Goal: Task Accomplishment & Management: Complete application form

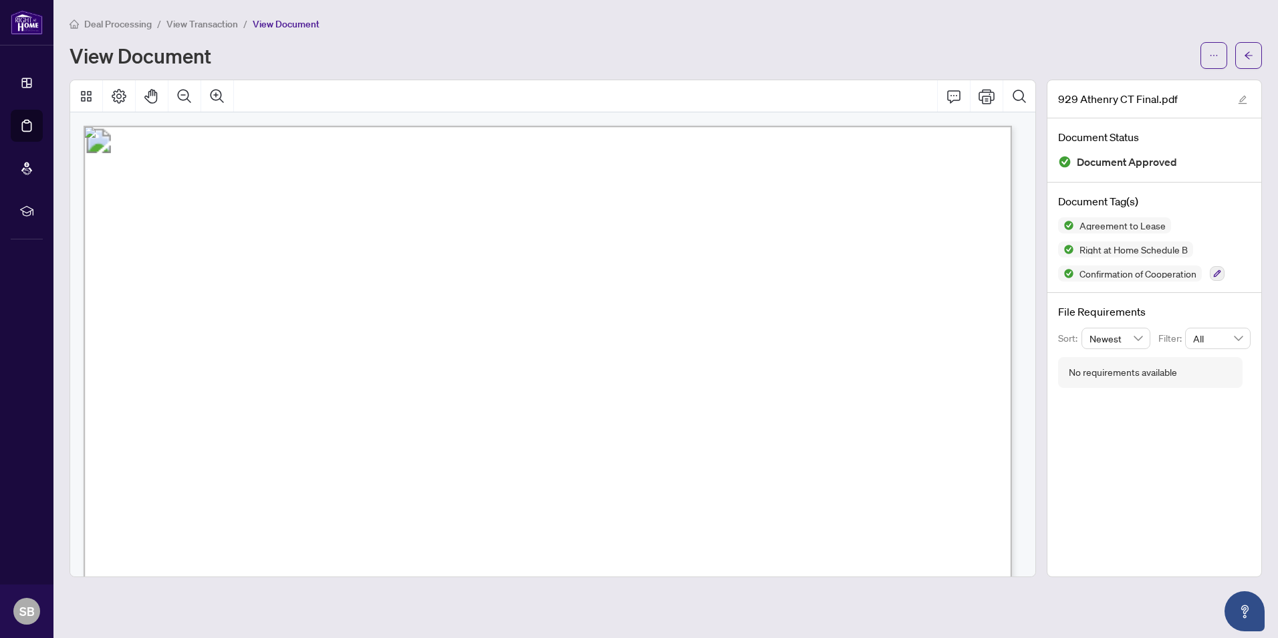
click at [211, 25] on span "View Transaction" at bounding box center [202, 24] width 72 height 12
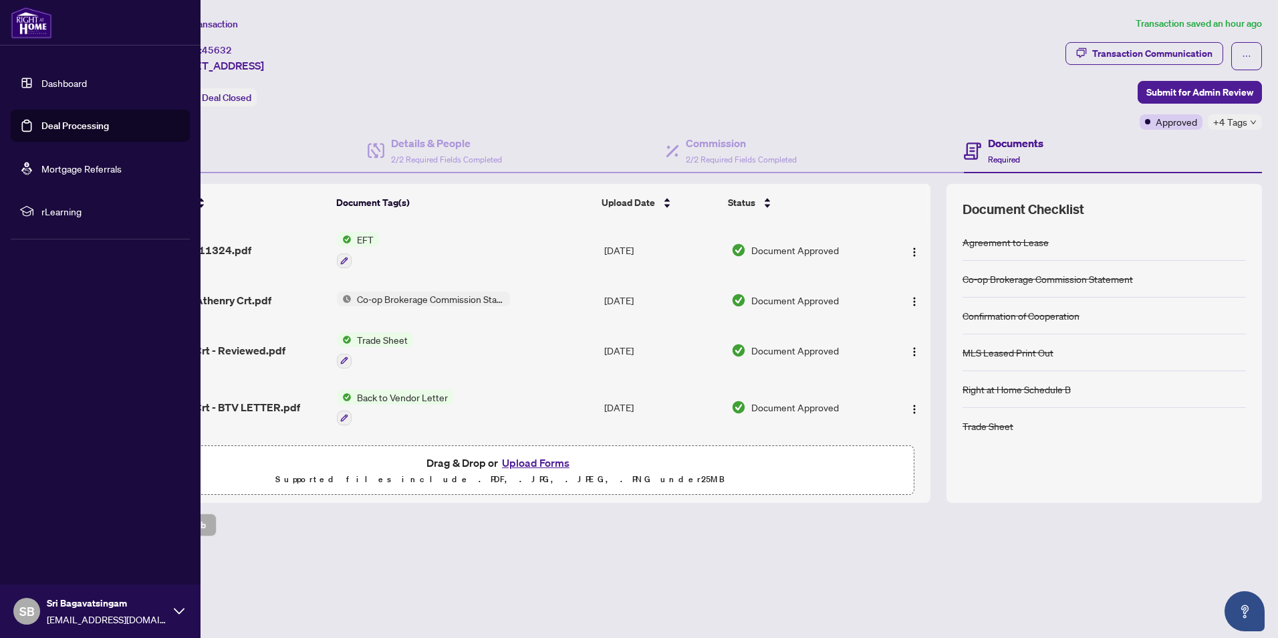
click at [63, 80] on link "Dashboard" at bounding box center [63, 83] width 45 height 12
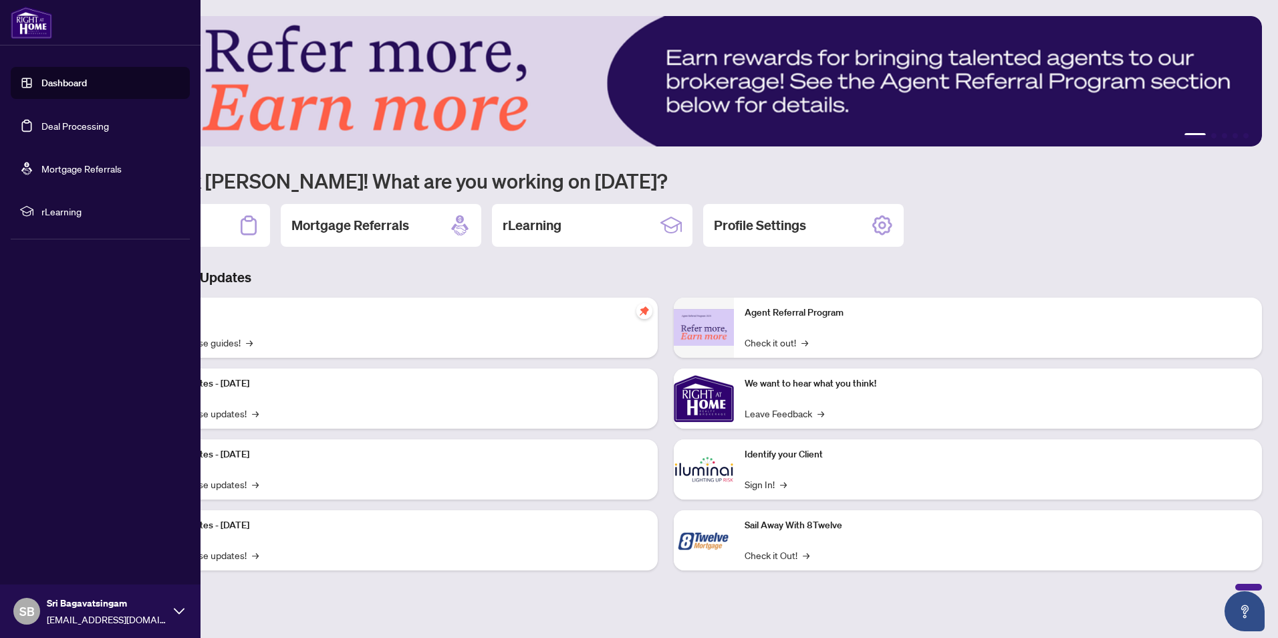
click at [48, 132] on link "Deal Processing" at bounding box center [75, 126] width 68 height 12
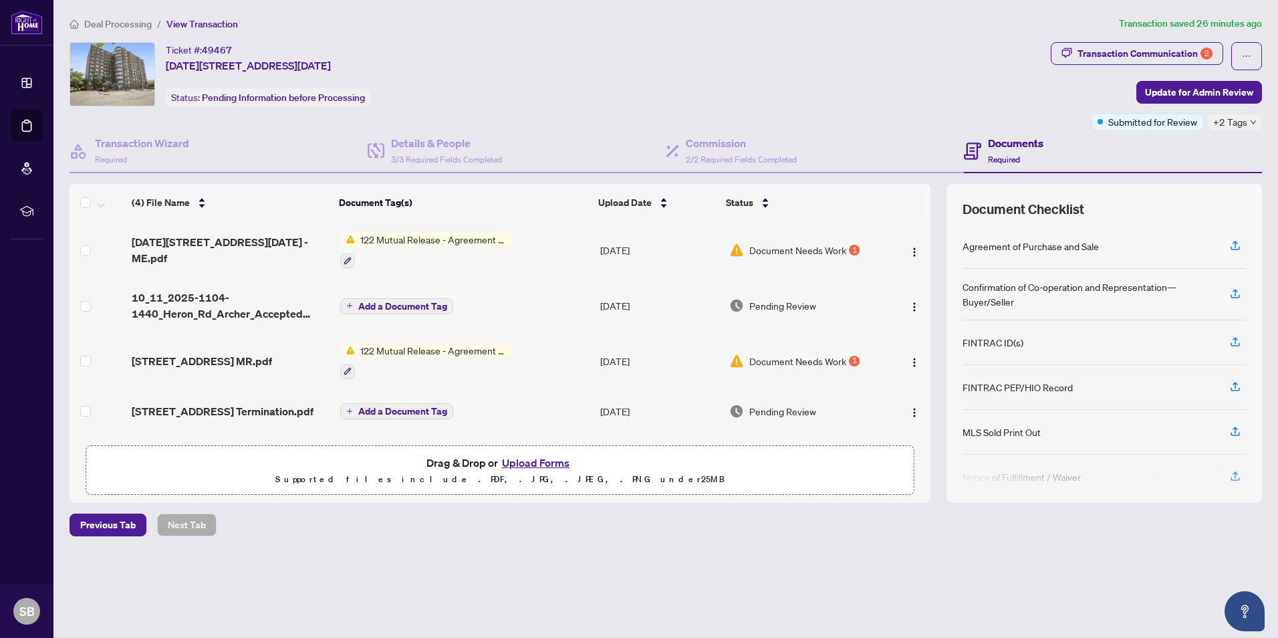
click at [450, 240] on span "122 Mutual Release - Agreement of Purchase and Sale" at bounding box center [434, 239] width 158 height 15
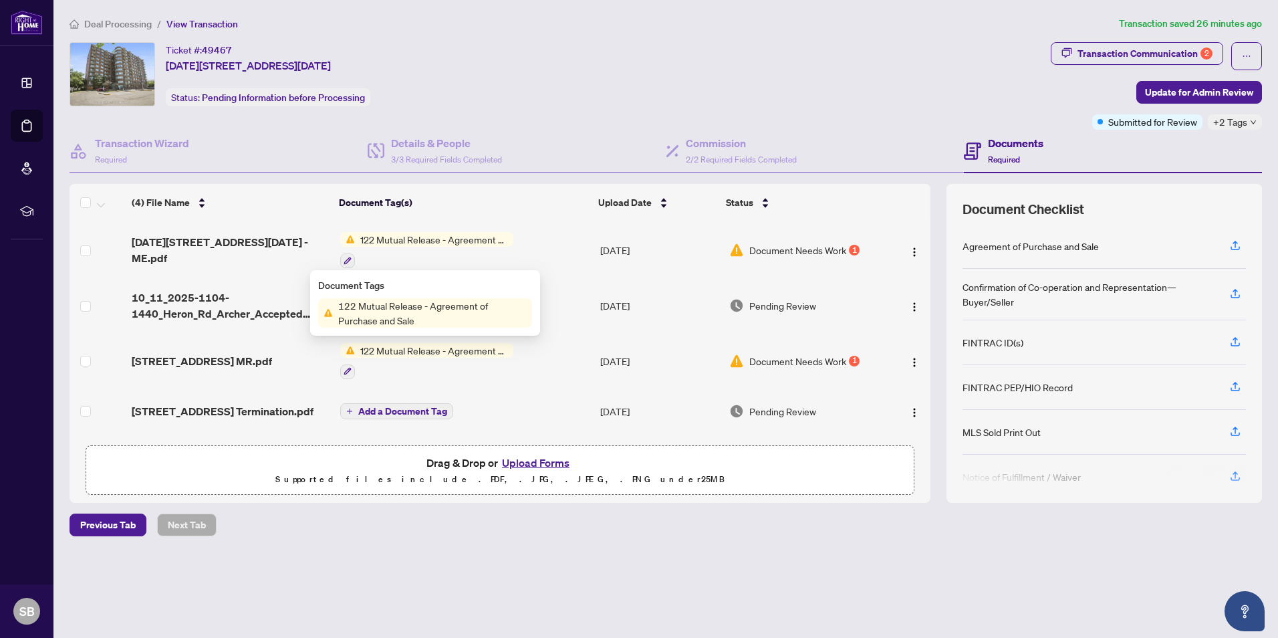
click at [750, 245] on span "Document Needs Work" at bounding box center [797, 250] width 97 height 15
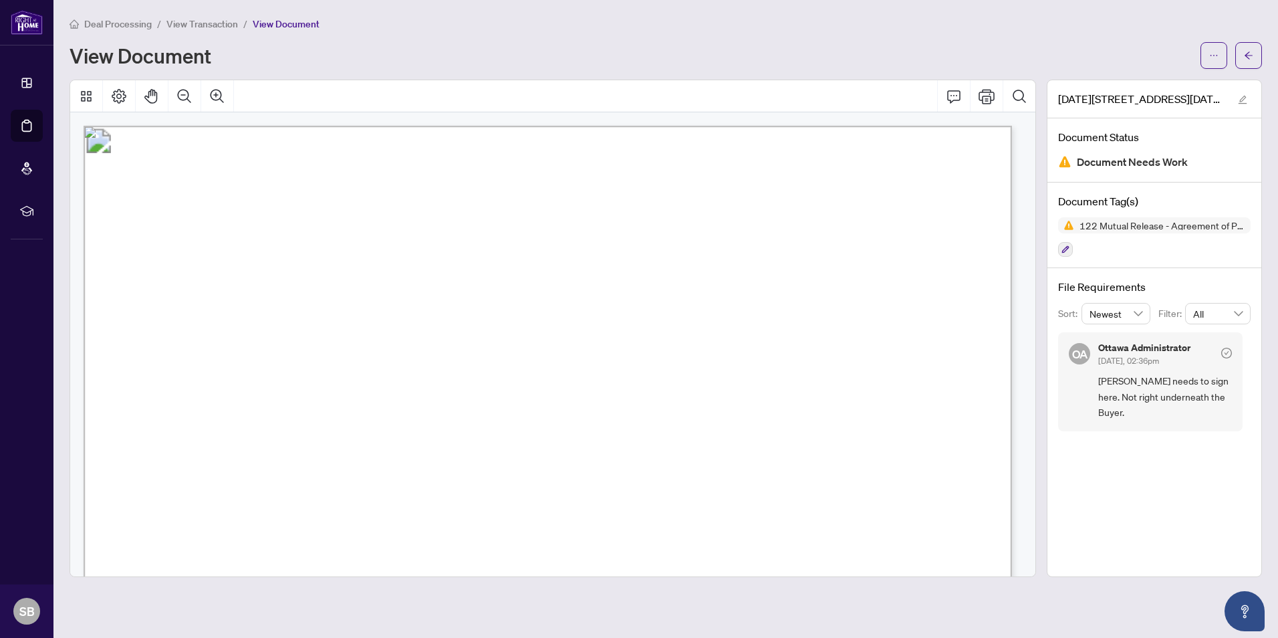
click at [209, 29] on span "View Transaction" at bounding box center [202, 24] width 72 height 12
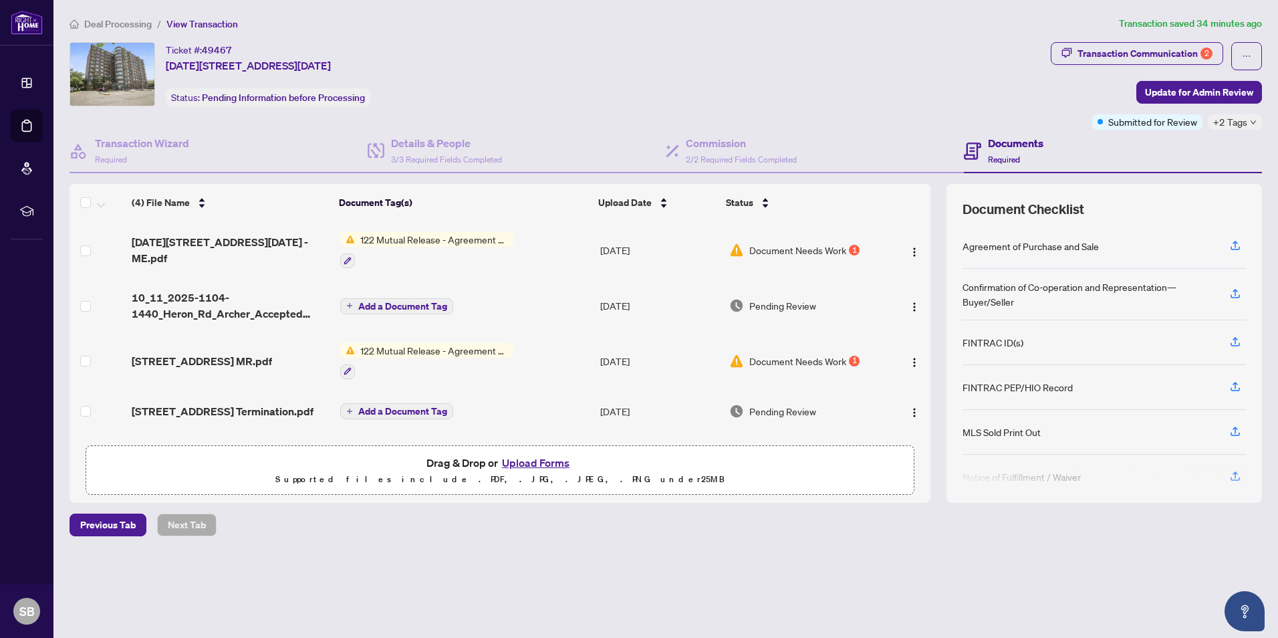
click at [520, 461] on button "Upload Forms" at bounding box center [536, 462] width 76 height 17
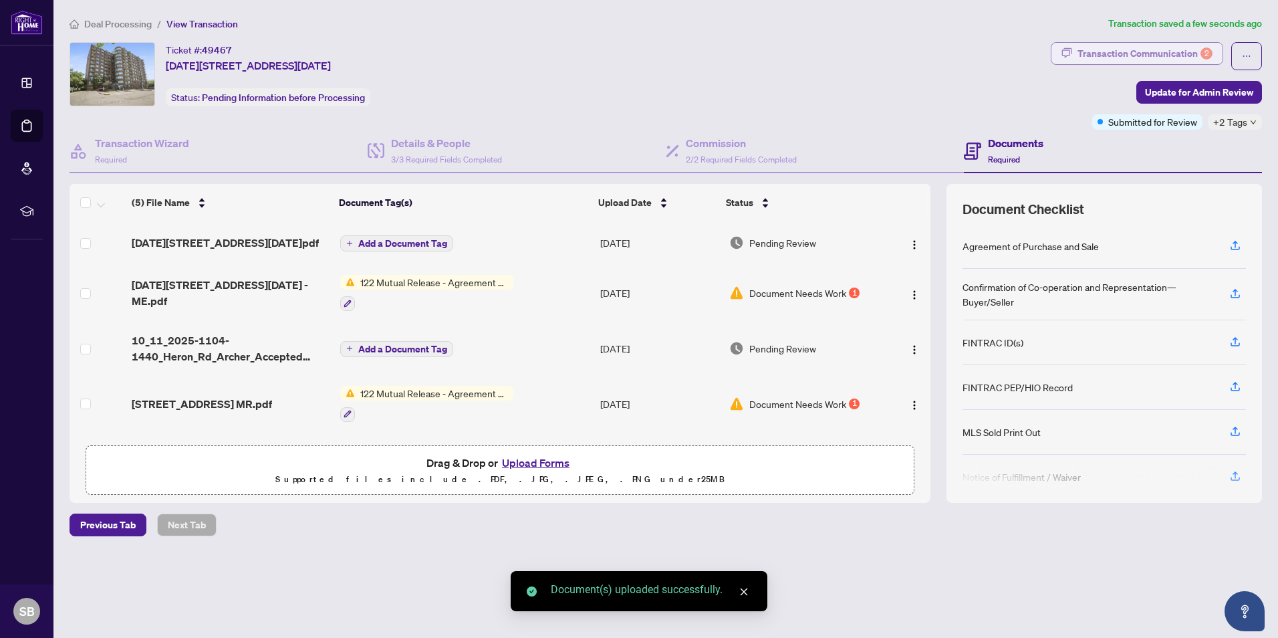
click at [1095, 55] on div "Transaction Communication 2" at bounding box center [1144, 53] width 135 height 21
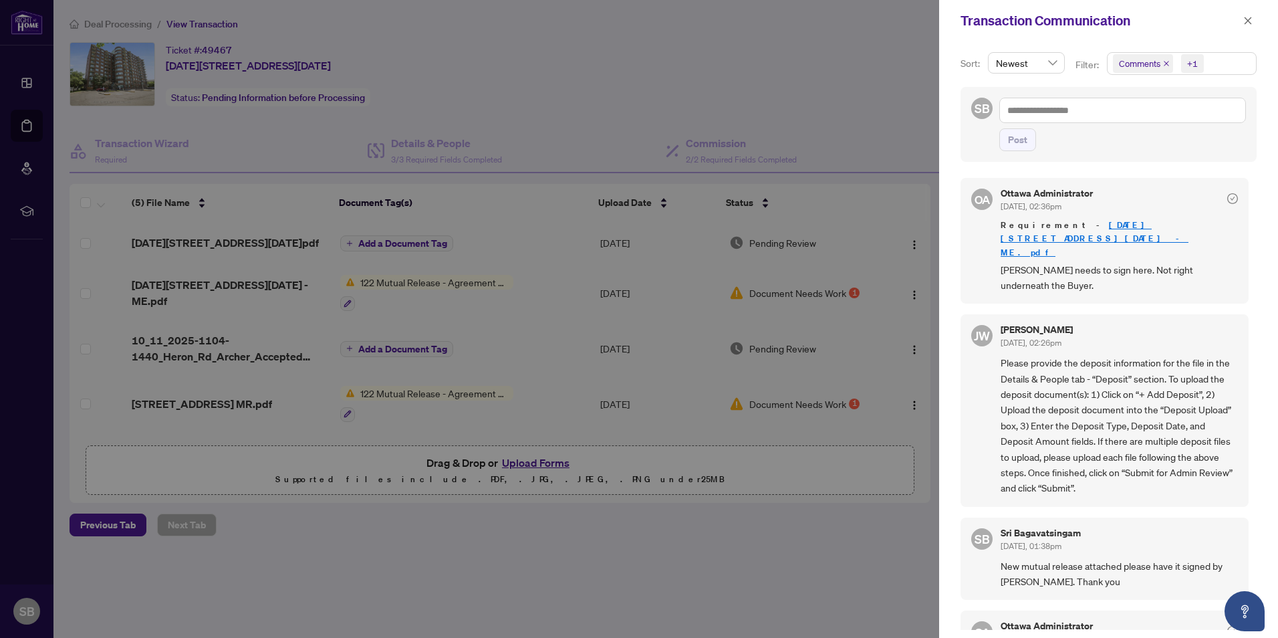
click at [603, 41] on div at bounding box center [639, 319] width 1278 height 638
click at [625, 133] on div at bounding box center [639, 319] width 1278 height 638
click at [1246, 27] on span "button" at bounding box center [1247, 20] width 9 height 21
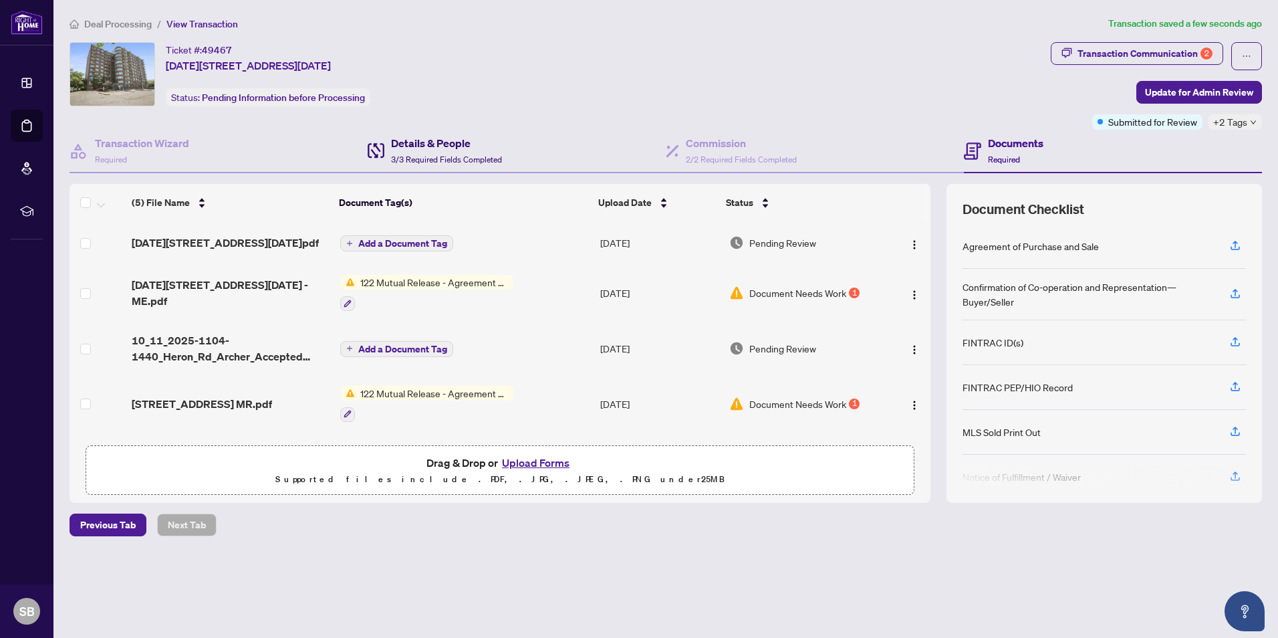
click at [478, 146] on h4 "Details & People" at bounding box center [446, 143] width 111 height 16
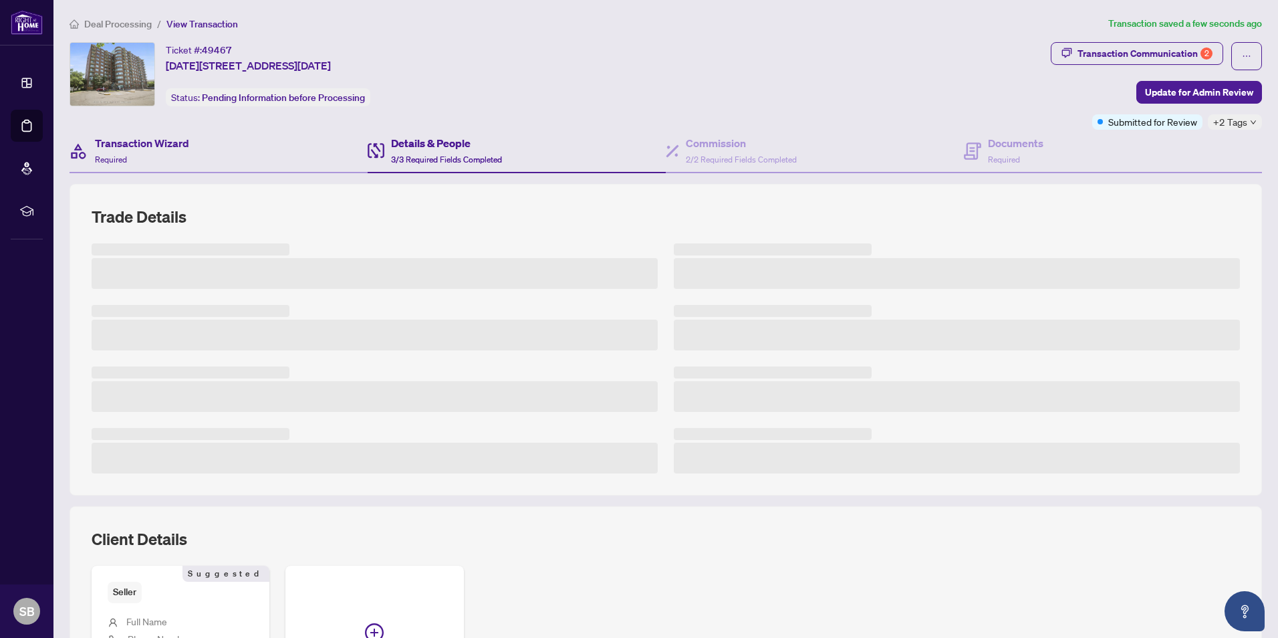
click at [255, 150] on div "Transaction Wizard Required" at bounding box center [219, 151] width 298 height 43
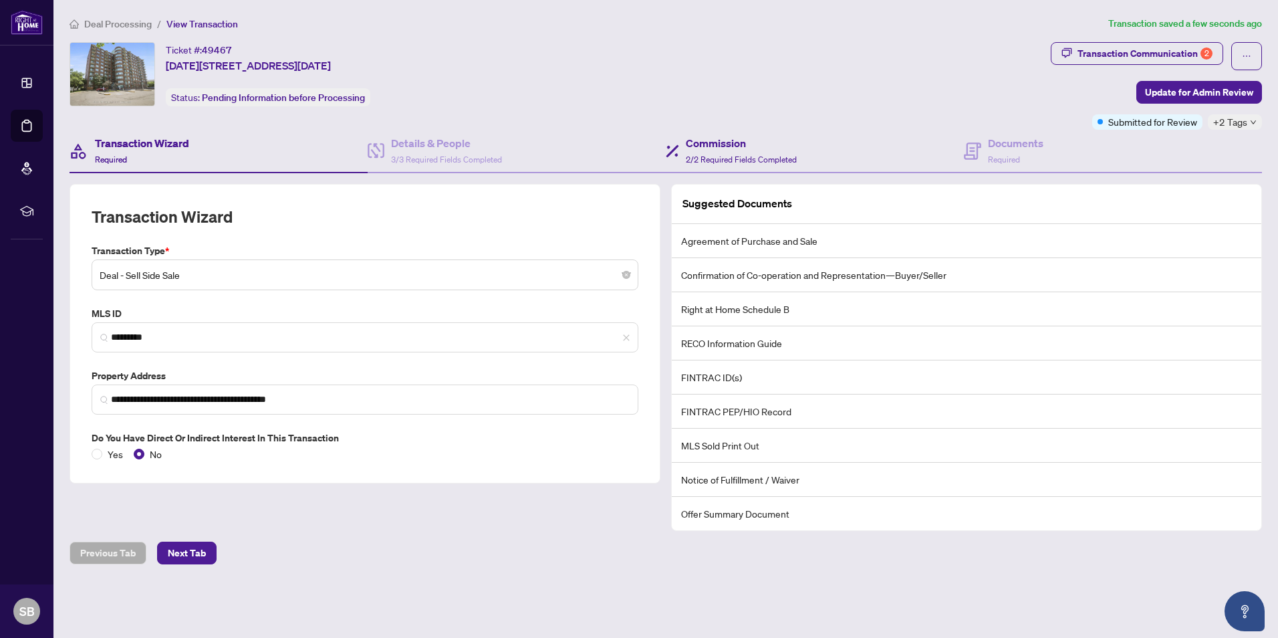
click at [801, 151] on div "Commission 2/2 Required Fields Completed" at bounding box center [815, 151] width 298 height 43
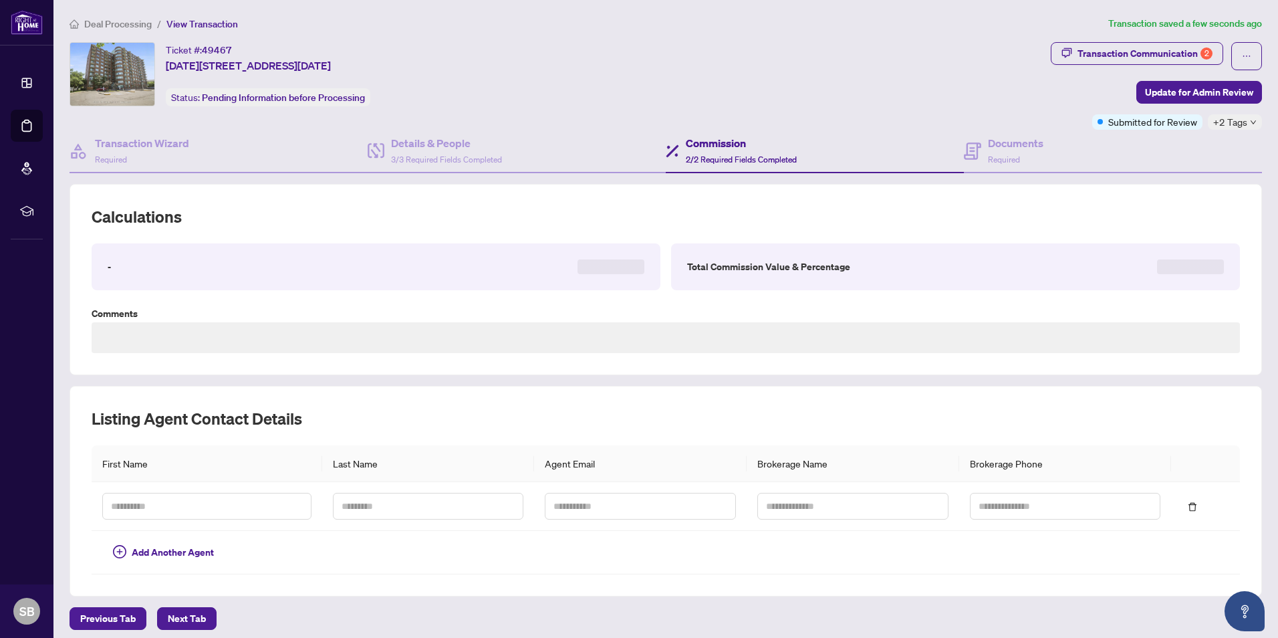
type textarea "**********"
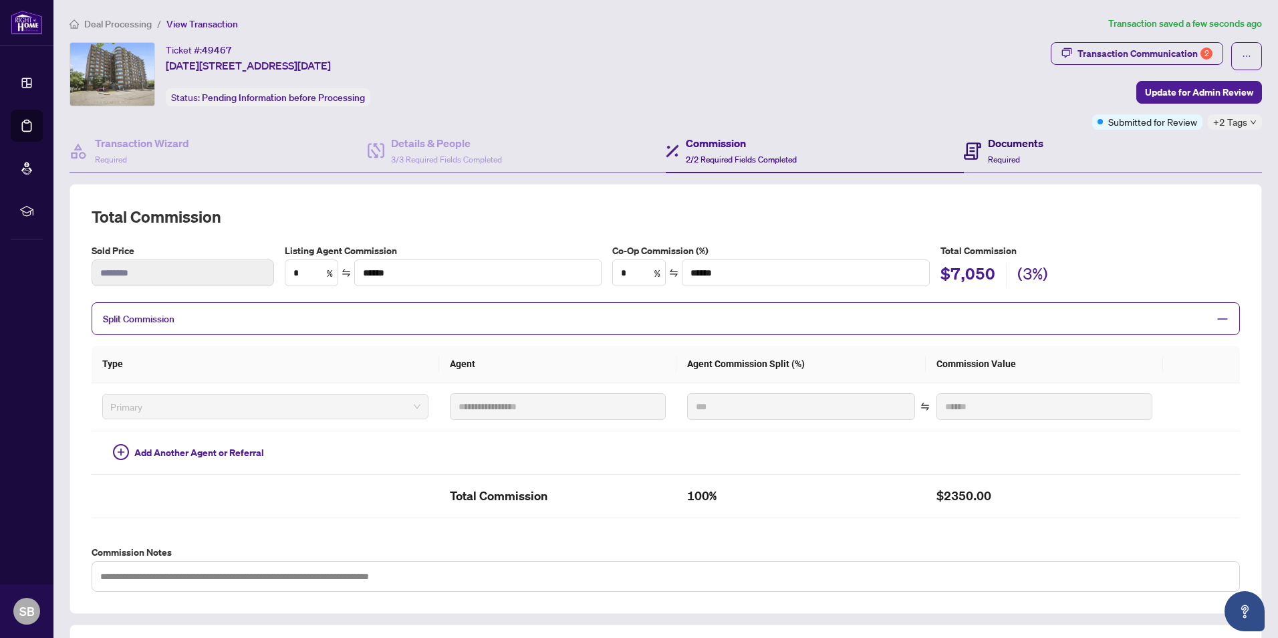
click at [1003, 151] on div "Documents Required" at bounding box center [1015, 150] width 55 height 31
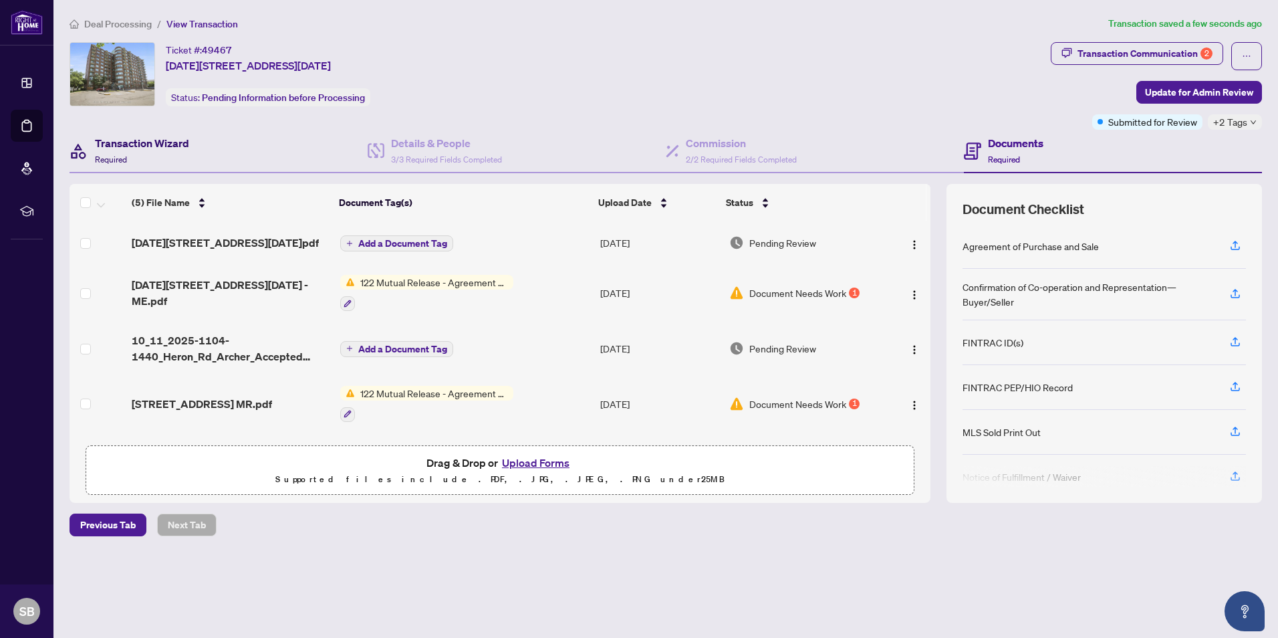
click at [118, 150] on div "Transaction Wizard Required" at bounding box center [142, 150] width 94 height 31
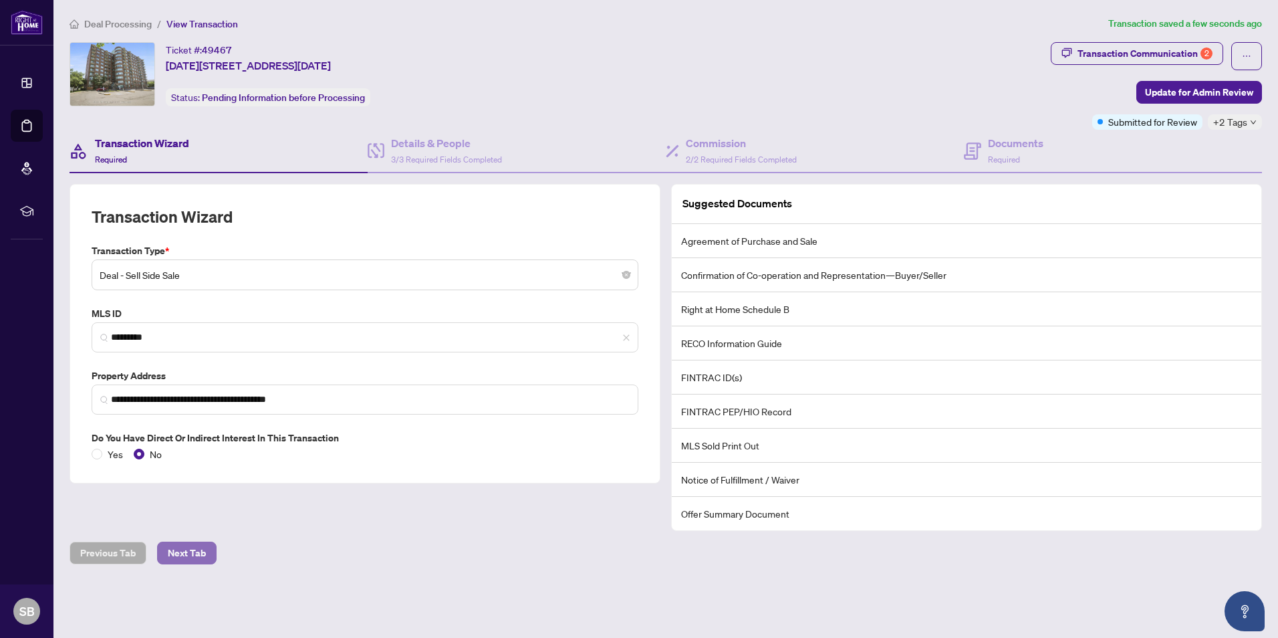
click at [186, 550] on span "Next Tab" at bounding box center [187, 552] width 38 height 21
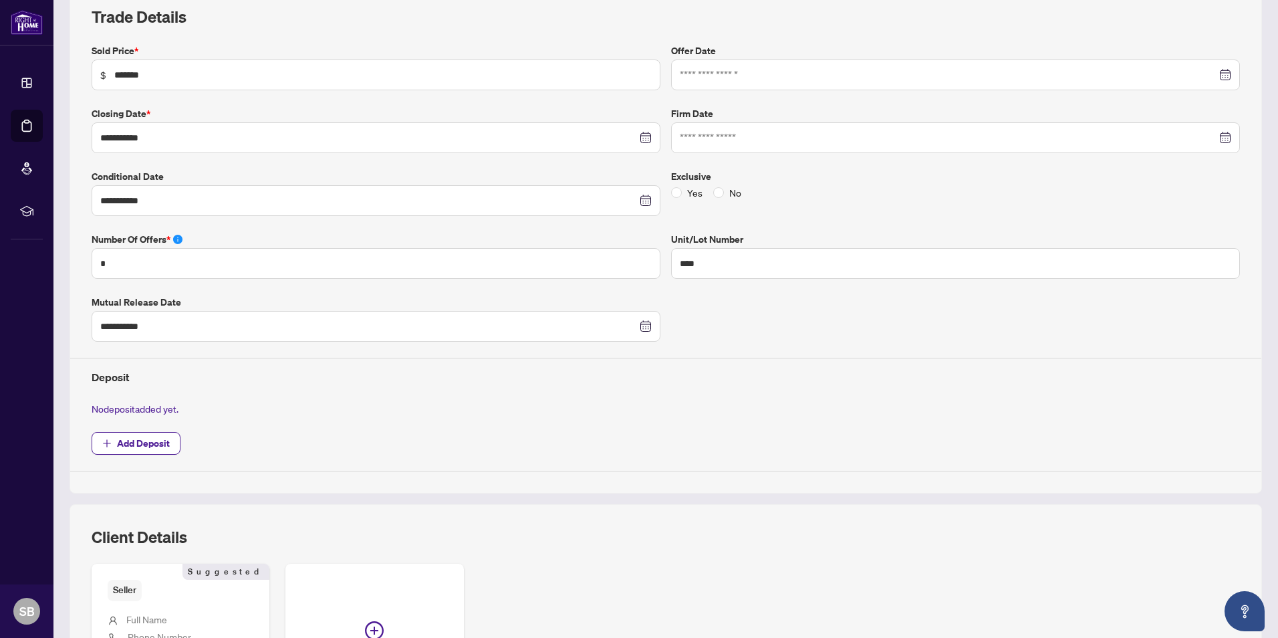
scroll to position [201, 0]
click at [142, 450] on span "Add Deposit" at bounding box center [143, 442] width 53 height 21
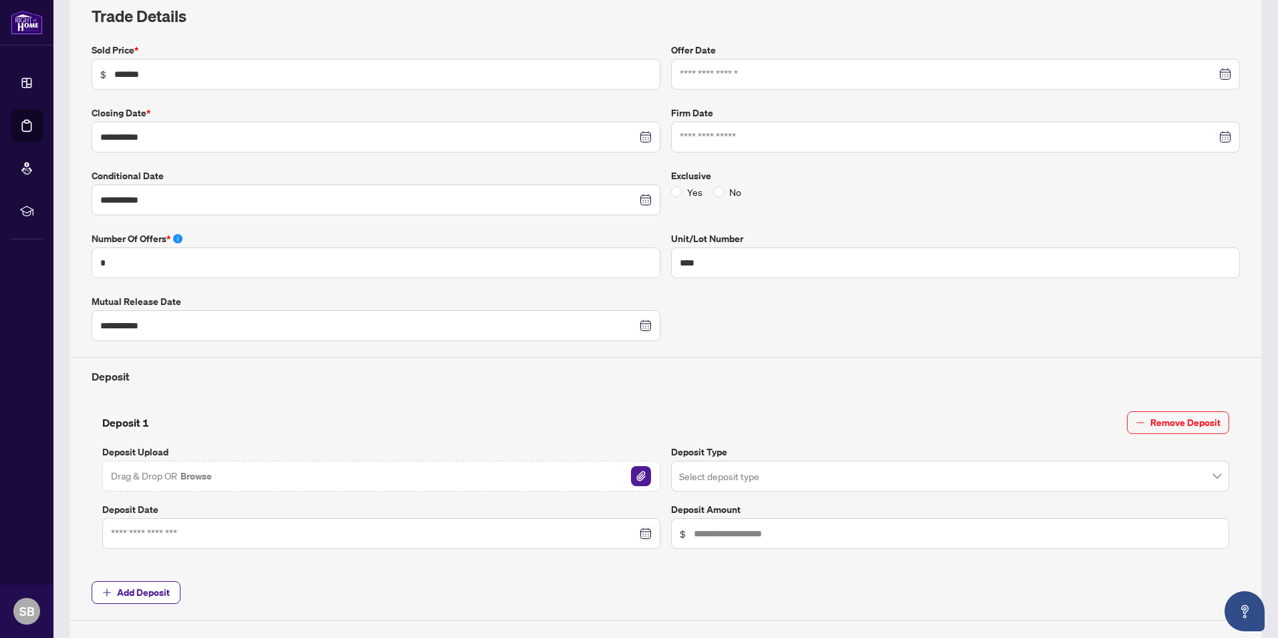
scroll to position [334, 0]
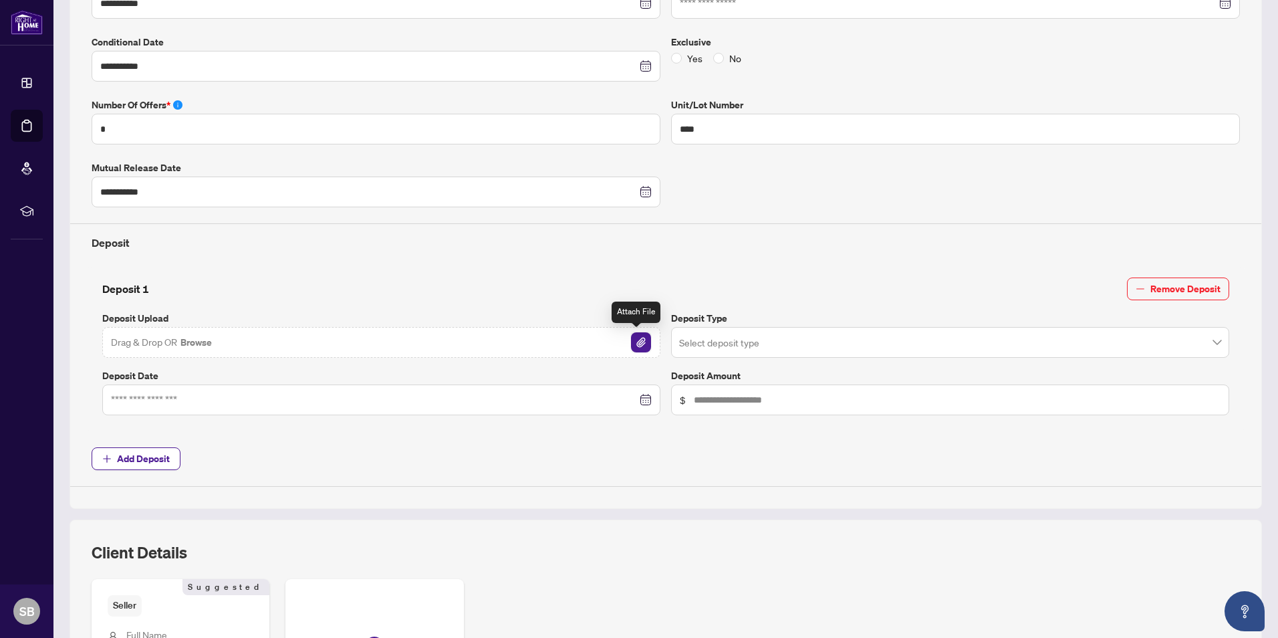
click at [632, 348] on img "button" at bounding box center [641, 342] width 20 height 20
click at [695, 338] on input "search" at bounding box center [944, 344] width 530 height 29
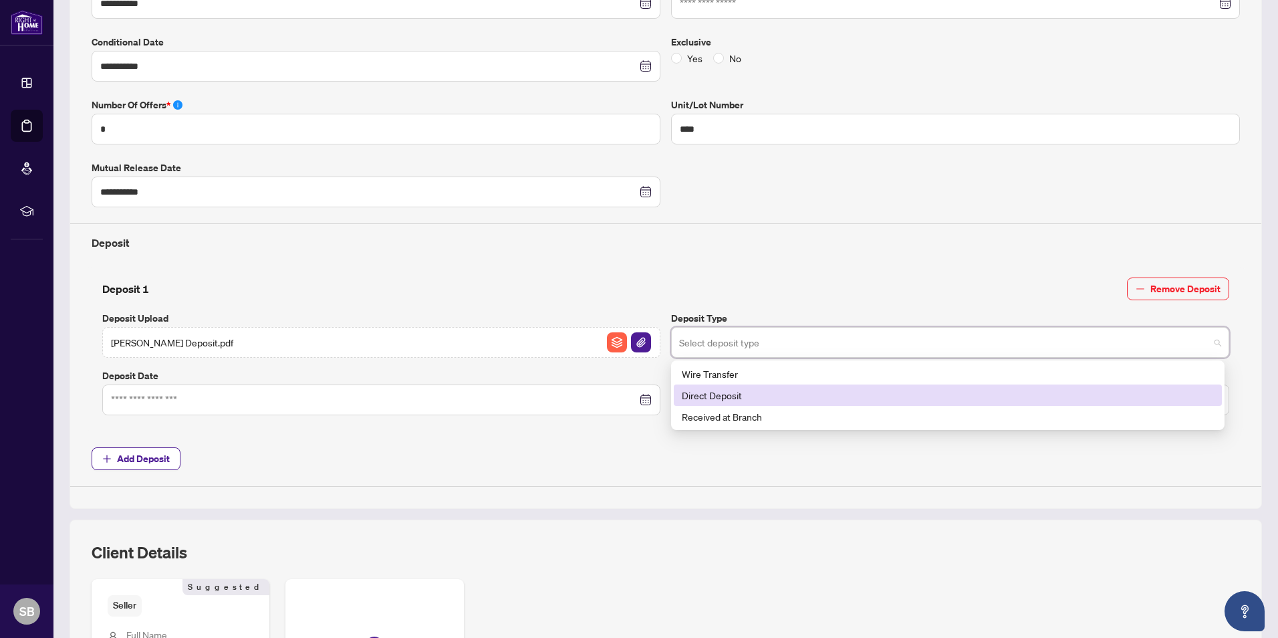
click at [717, 390] on div "Direct Deposit" at bounding box center [948, 395] width 532 height 15
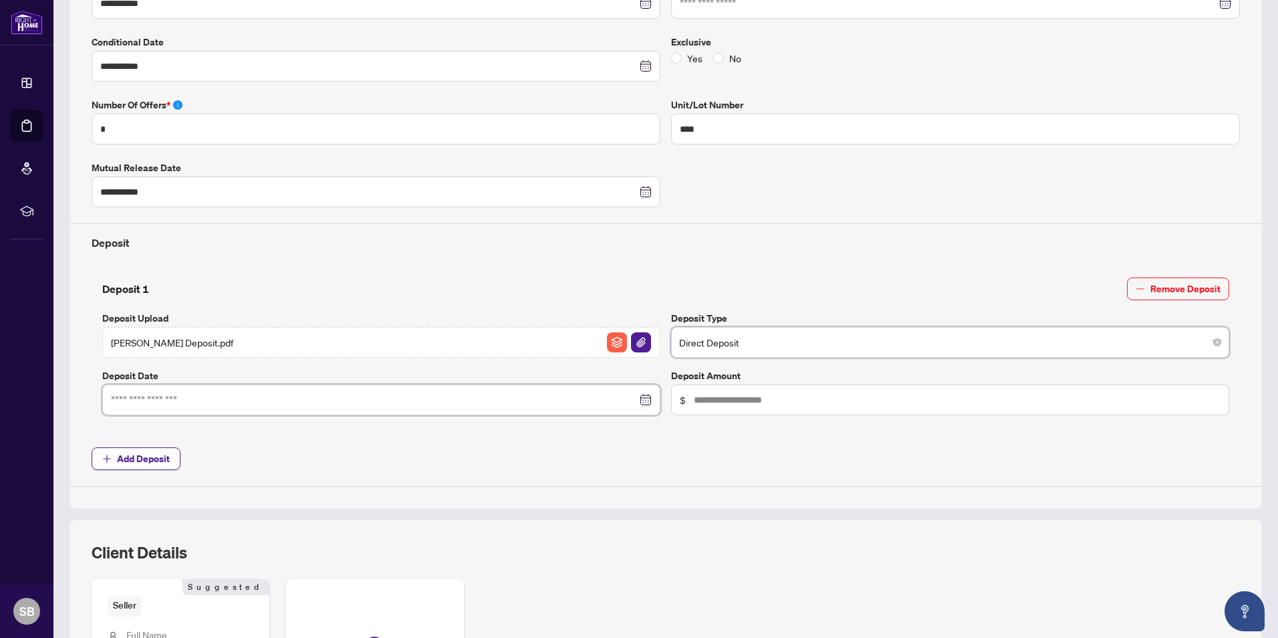
click at [283, 394] on input at bounding box center [374, 399] width 526 height 15
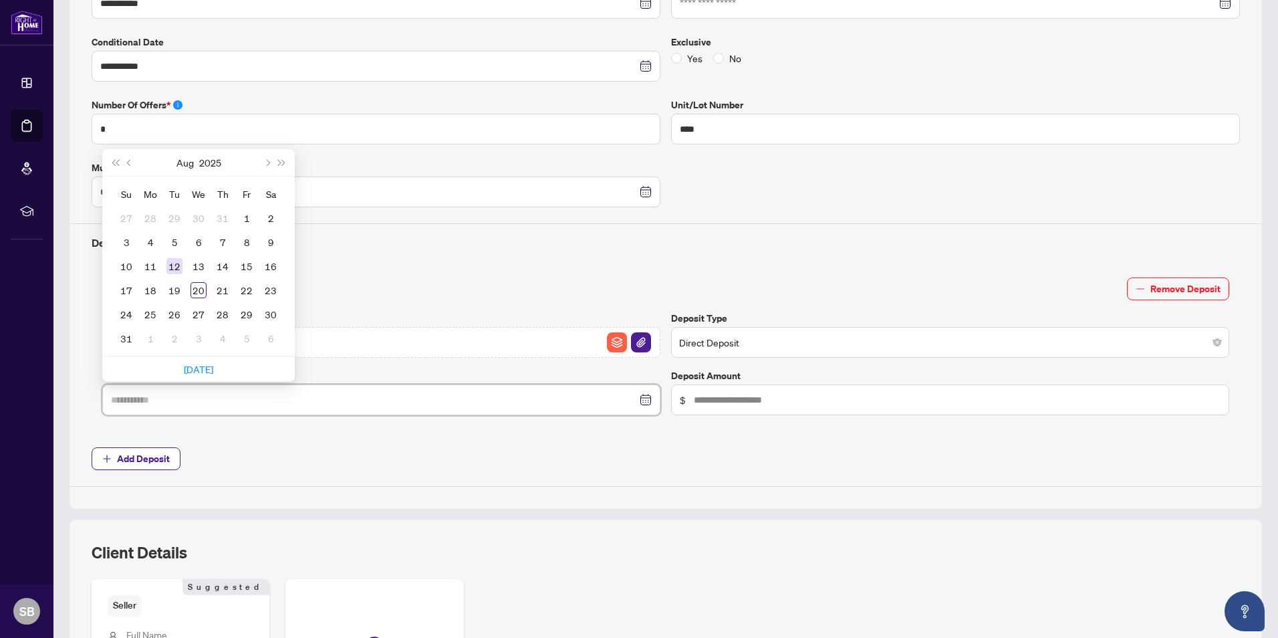
type input "**********"
click at [170, 260] on div "12" at bounding box center [174, 266] width 16 height 16
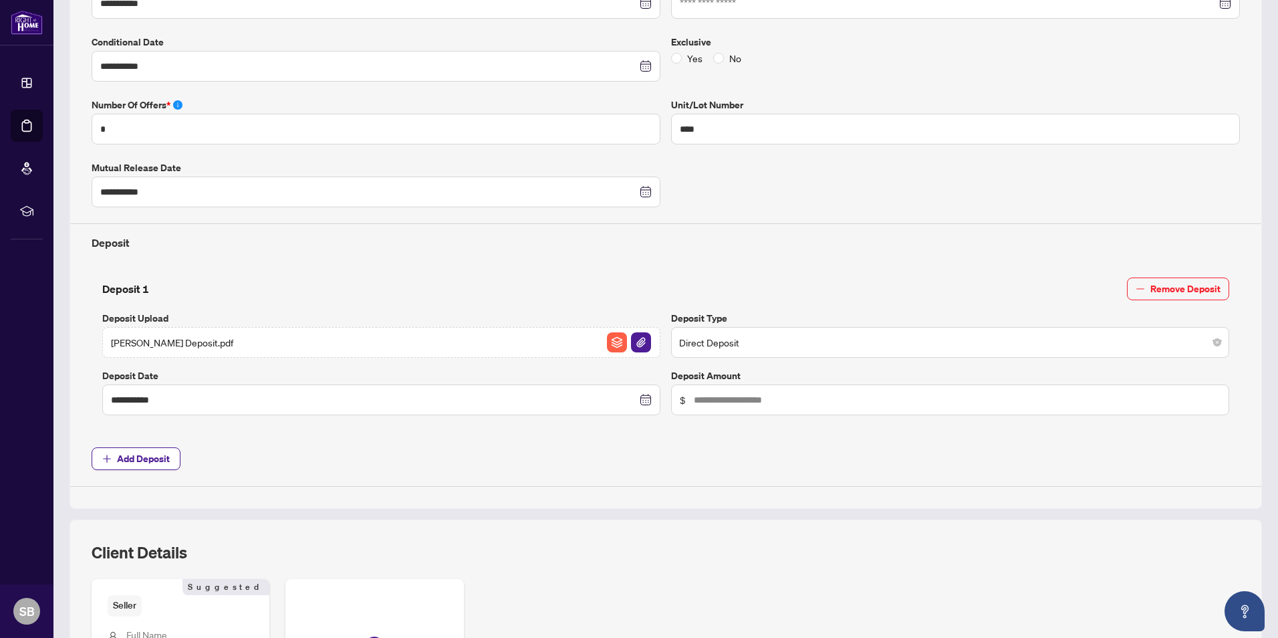
click at [816, 409] on span "$" at bounding box center [950, 399] width 558 height 31
type input "******"
click at [293, 444] on div "**********" at bounding box center [665, 197] width 1159 height 577
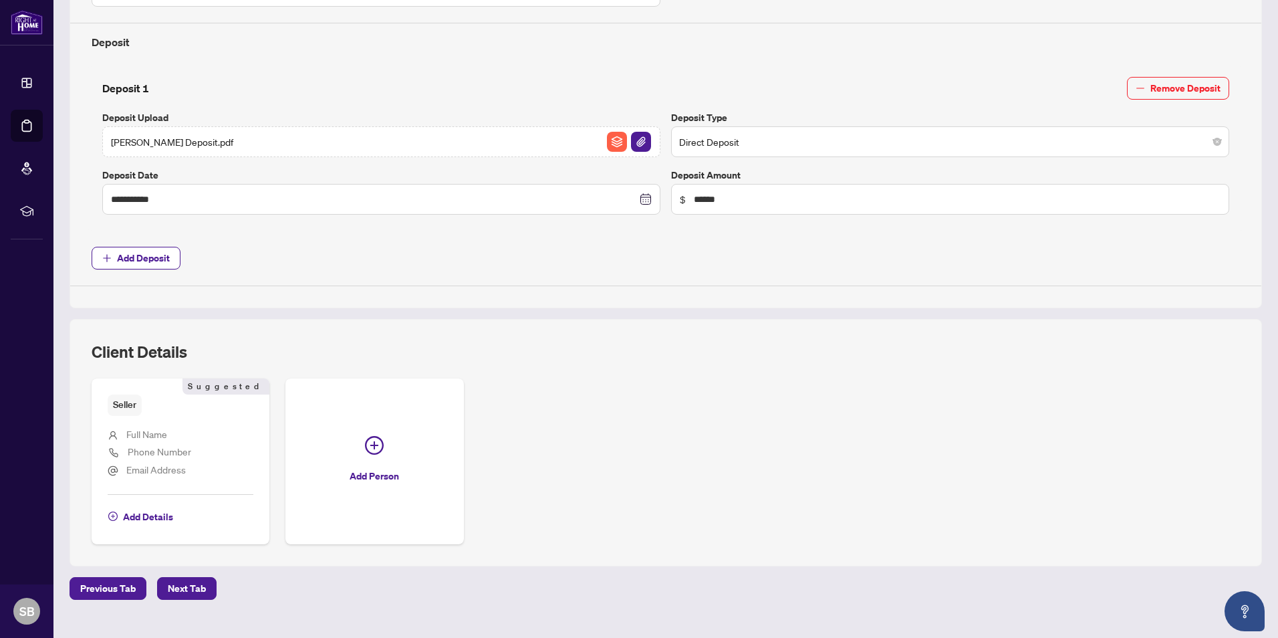
scroll to position [559, 0]
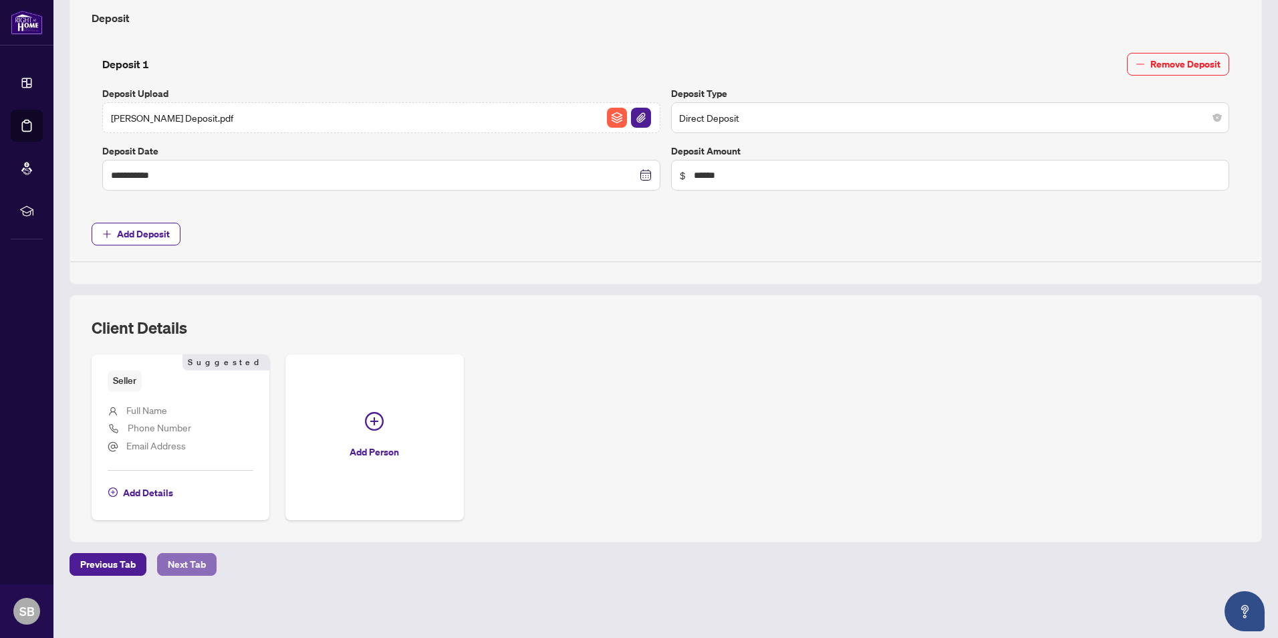
click at [187, 562] on span "Next Tab" at bounding box center [187, 563] width 38 height 21
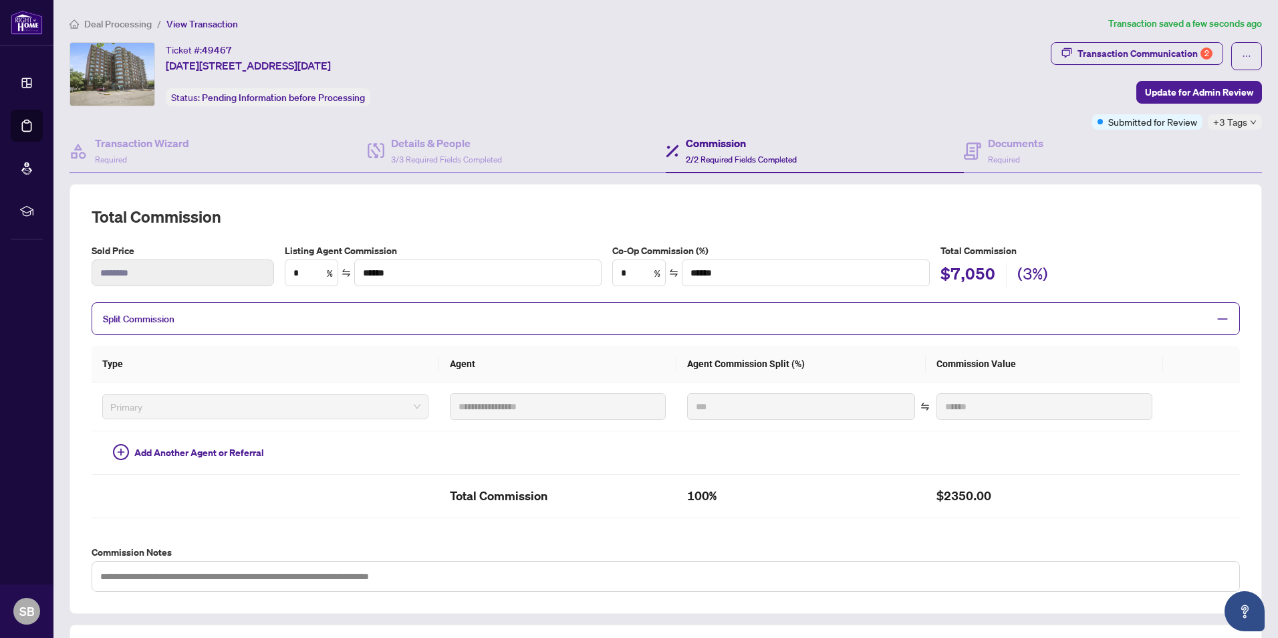
scroll to position [267, 0]
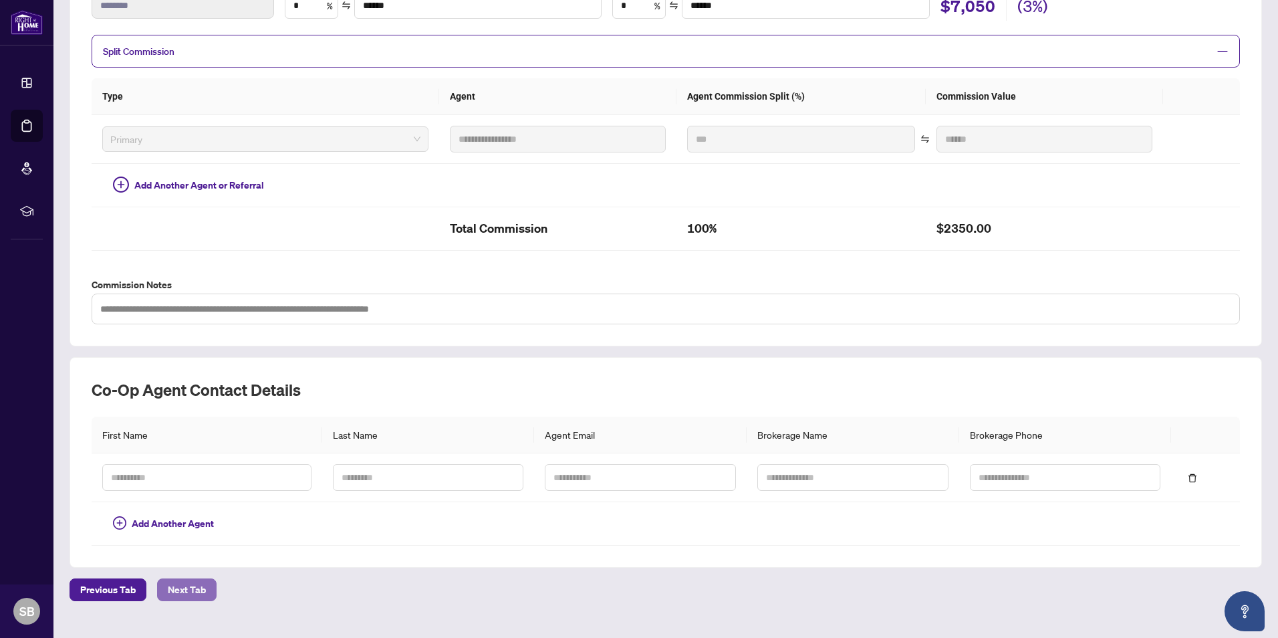
click at [178, 588] on span "Next Tab" at bounding box center [187, 589] width 38 height 21
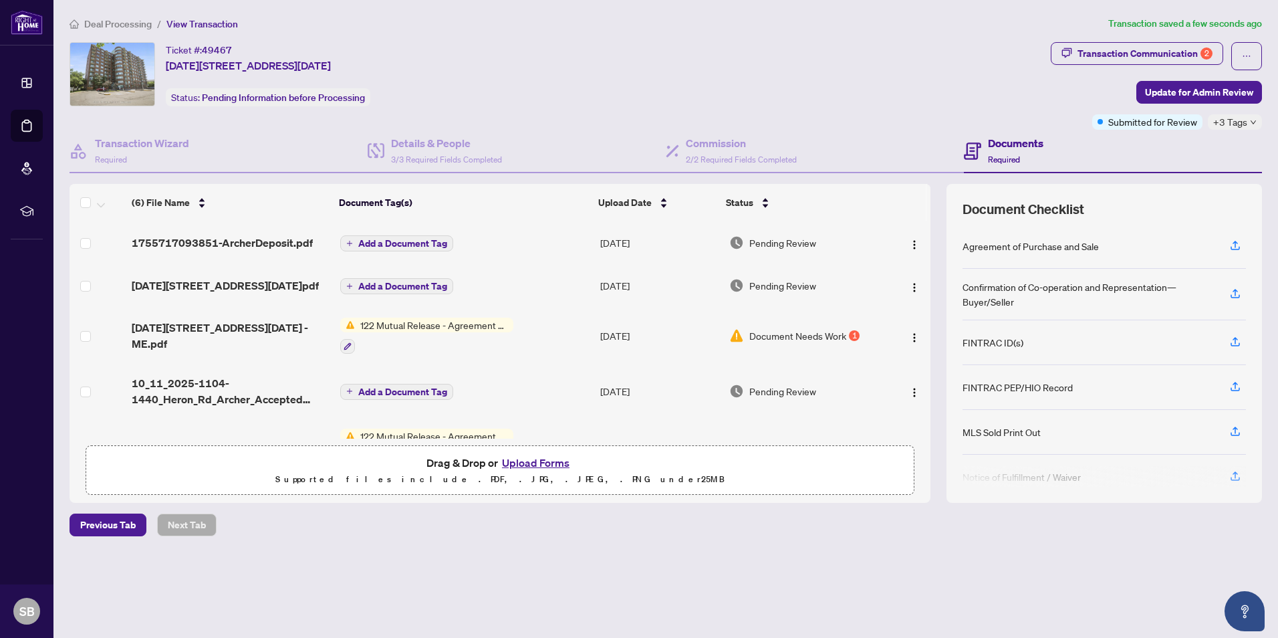
click at [541, 463] on button "Upload Forms" at bounding box center [536, 462] width 76 height 17
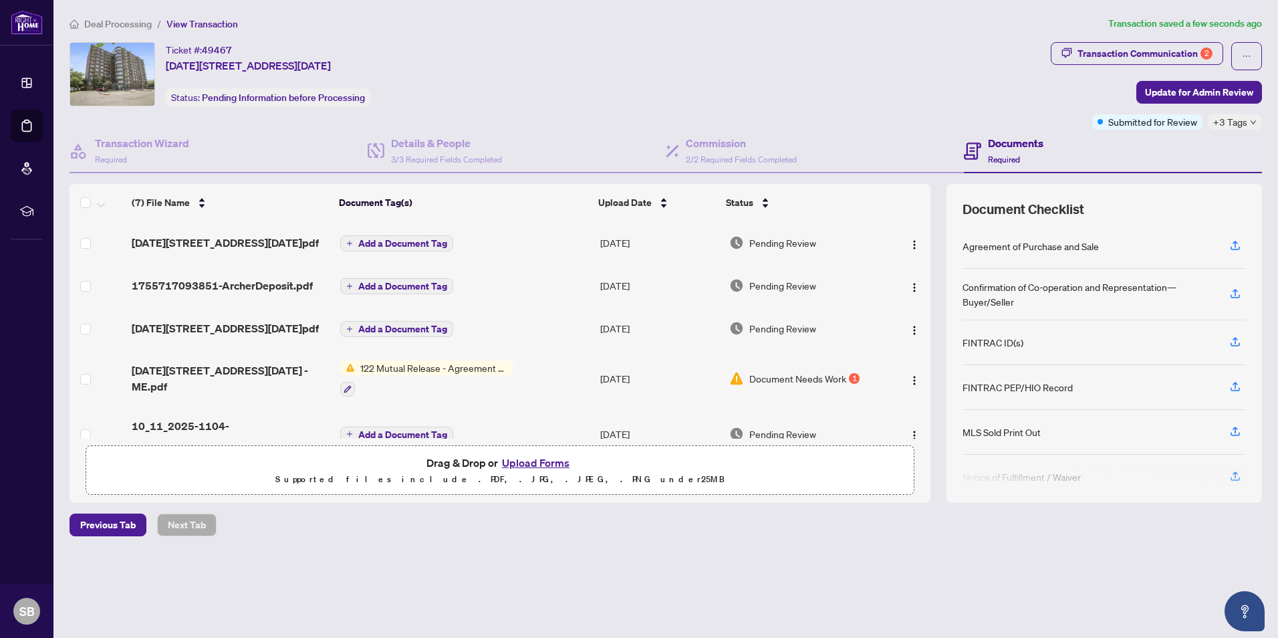
click at [517, 456] on button "Upload Forms" at bounding box center [536, 462] width 76 height 17
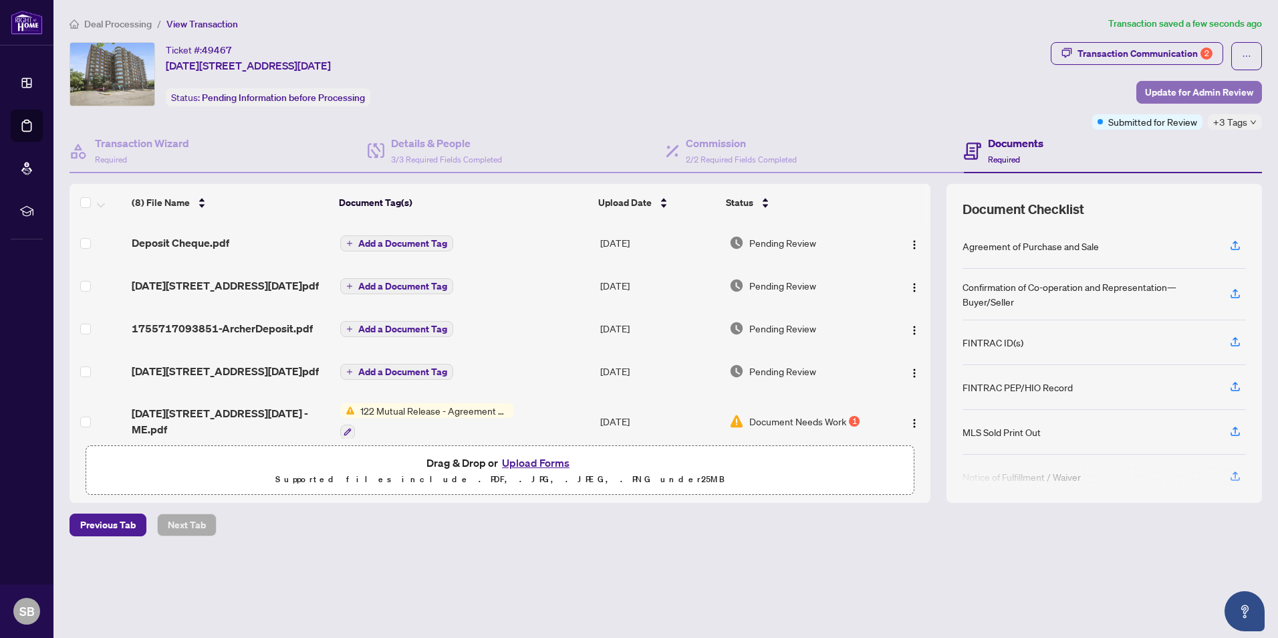
click at [1184, 98] on span "Update for Admin Review" at bounding box center [1199, 92] width 108 height 21
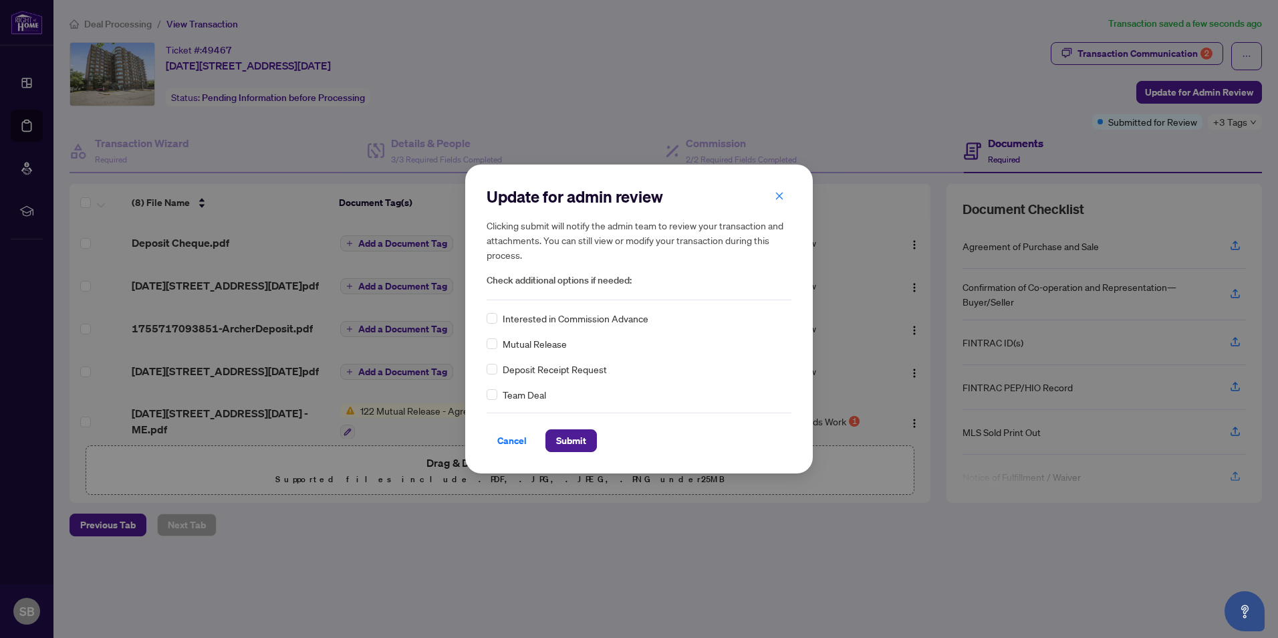
click at [515, 343] on span "Mutual Release" at bounding box center [535, 343] width 64 height 15
click at [571, 443] on span "Submit" at bounding box center [571, 440] width 30 height 21
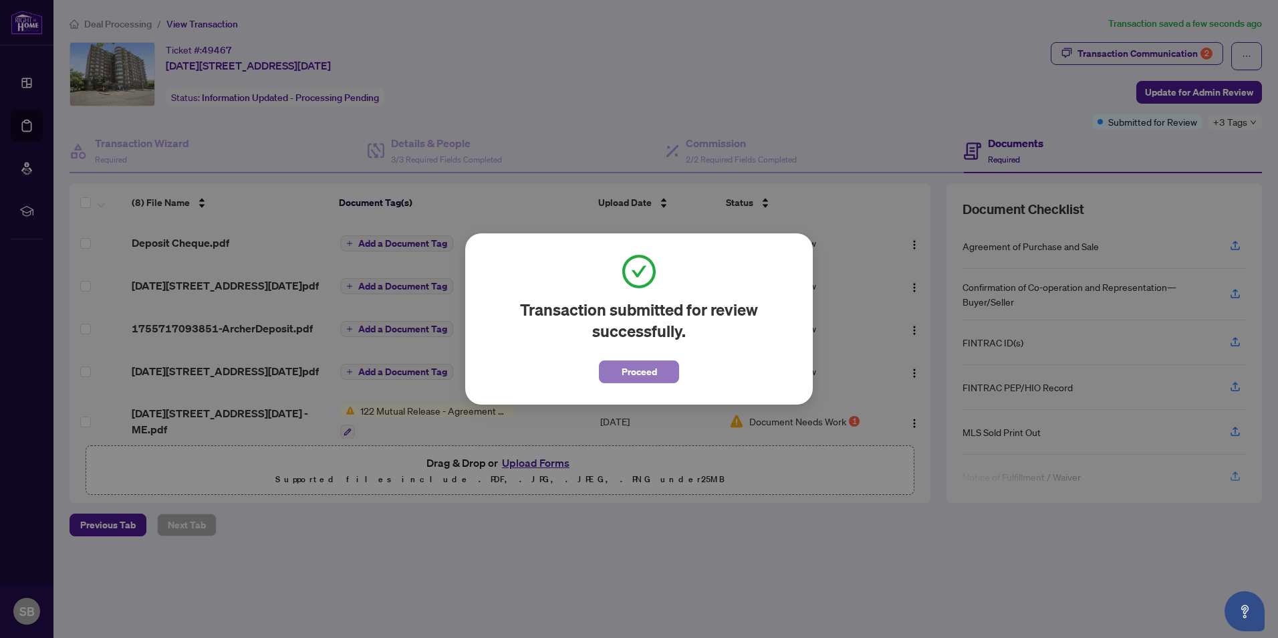
click at [625, 371] on span "Proceed" at bounding box center [639, 371] width 35 height 21
